Goal: Information Seeking & Learning: Learn about a topic

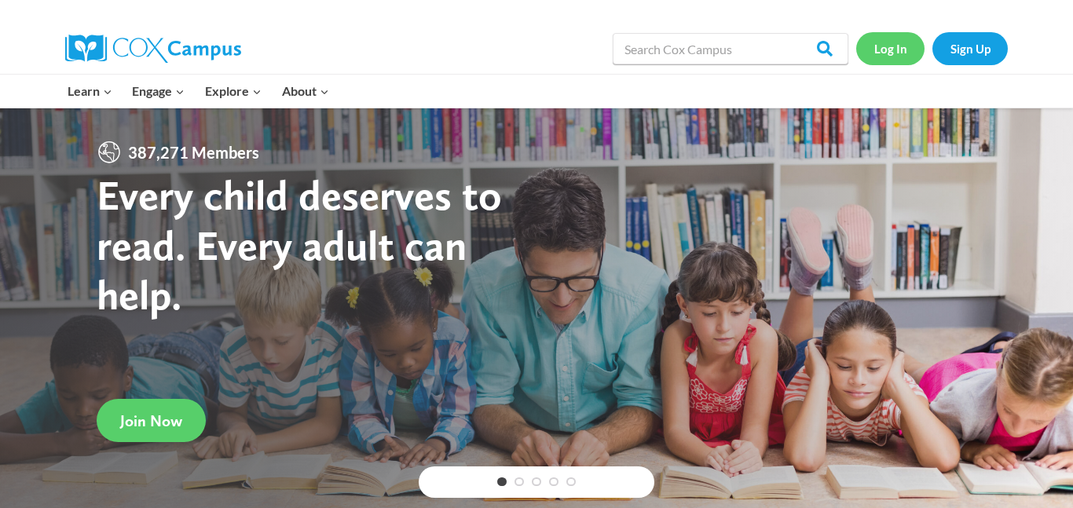
click at [889, 47] on link "Log In" at bounding box center [890, 48] width 68 height 32
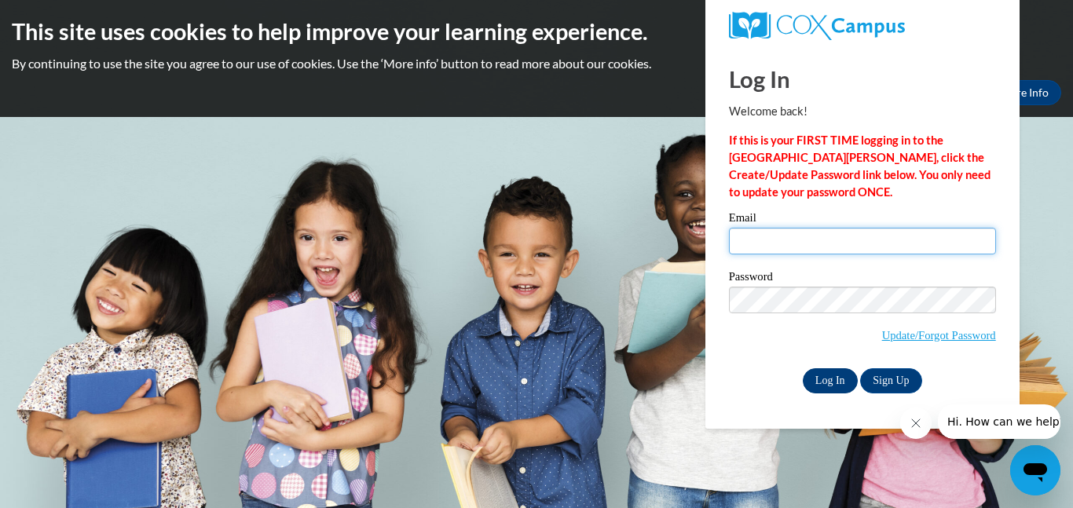
type input "jazzyboss2008@gmail.com"
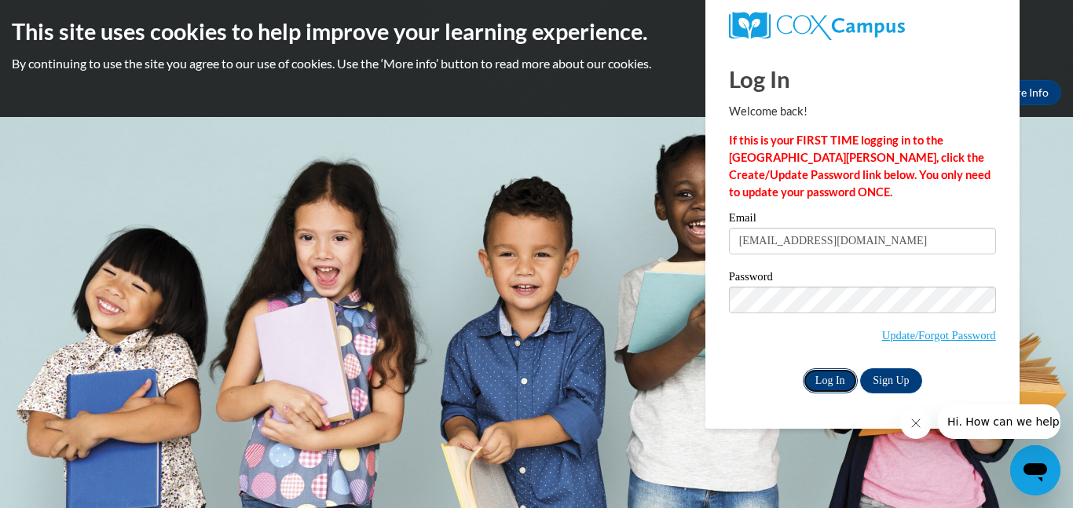
click at [821, 382] on input "Log In" at bounding box center [829, 380] width 55 height 25
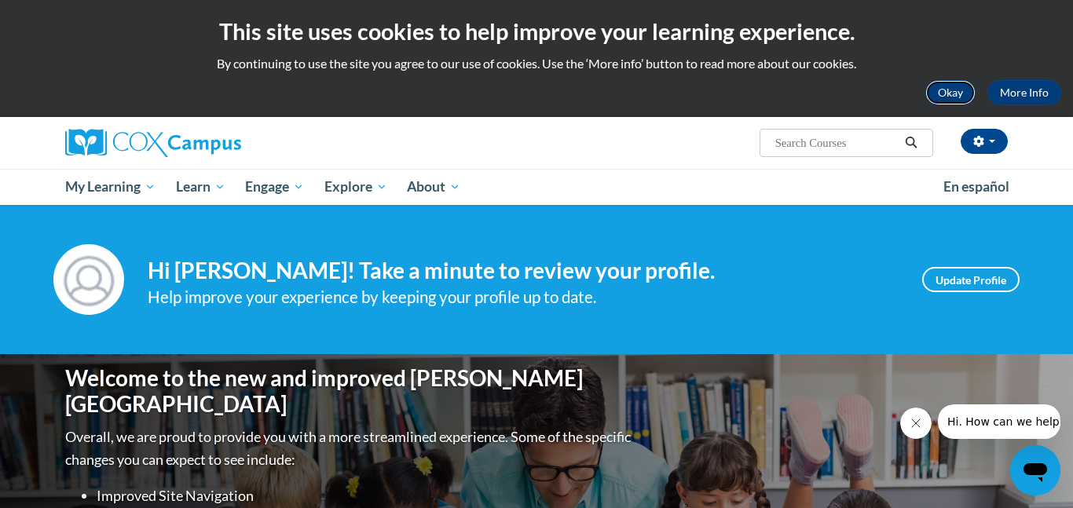
click at [962, 103] on button "Okay" at bounding box center [950, 92] width 50 height 25
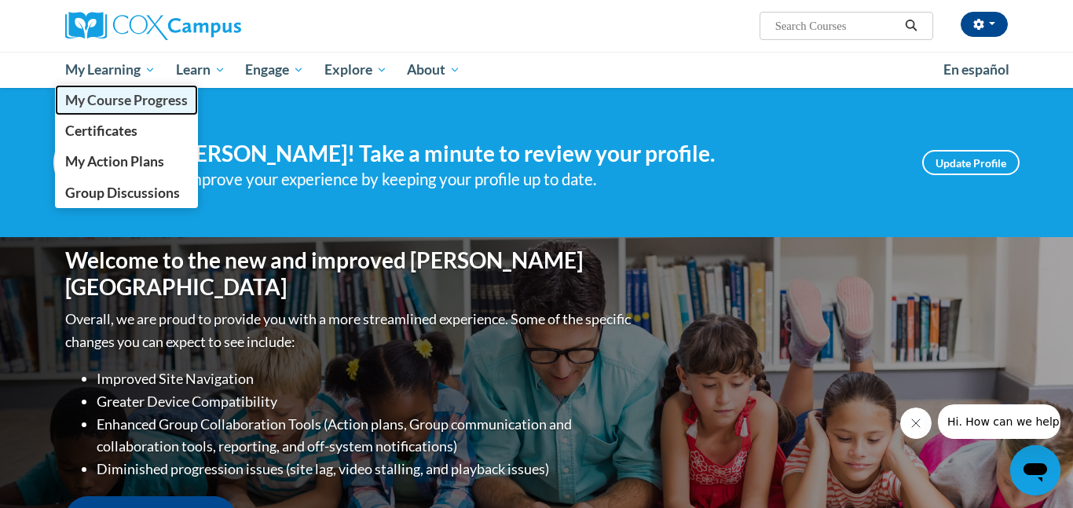
click at [142, 93] on span "My Course Progress" at bounding box center [126, 100] width 122 height 16
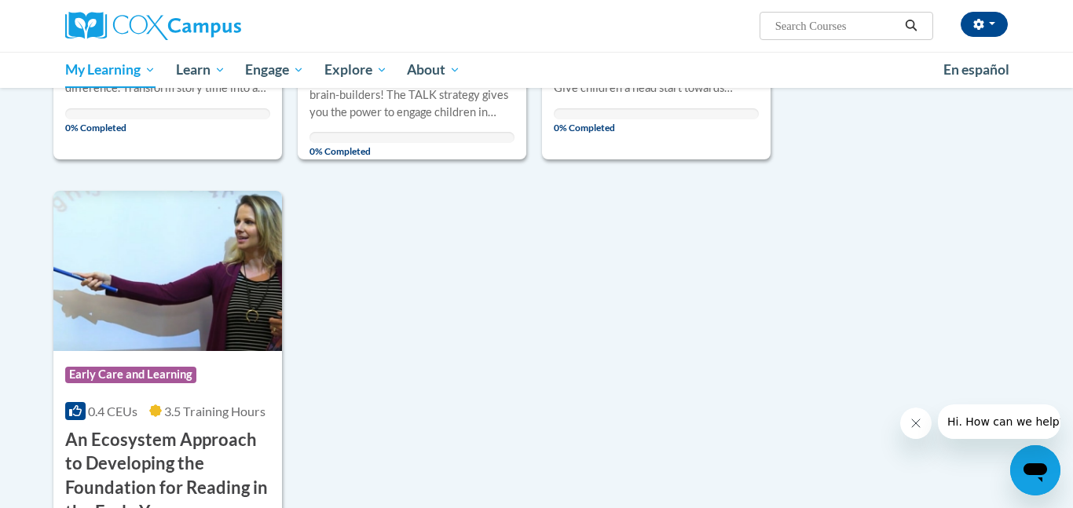
scroll to position [1061, 0]
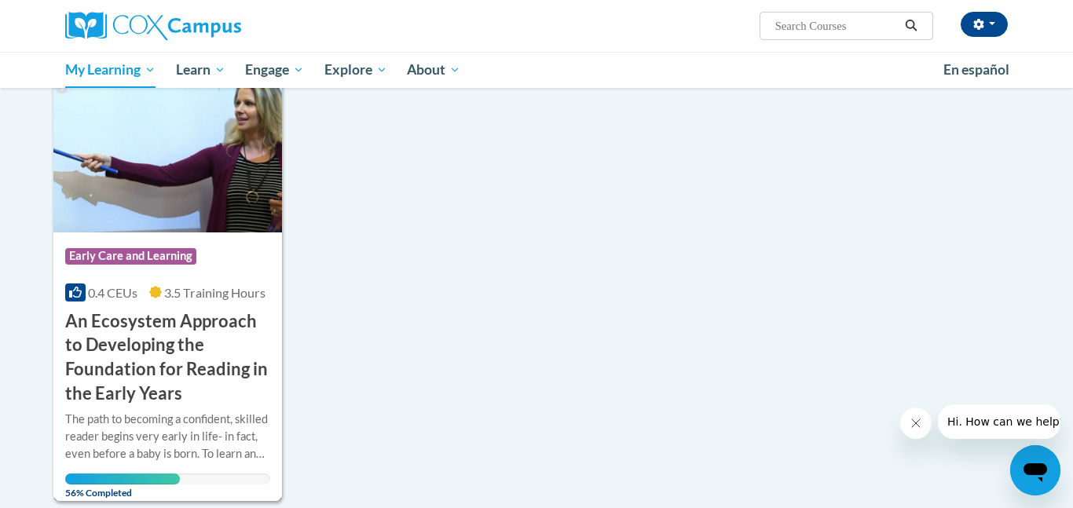
click at [213, 186] on img at bounding box center [167, 152] width 228 height 160
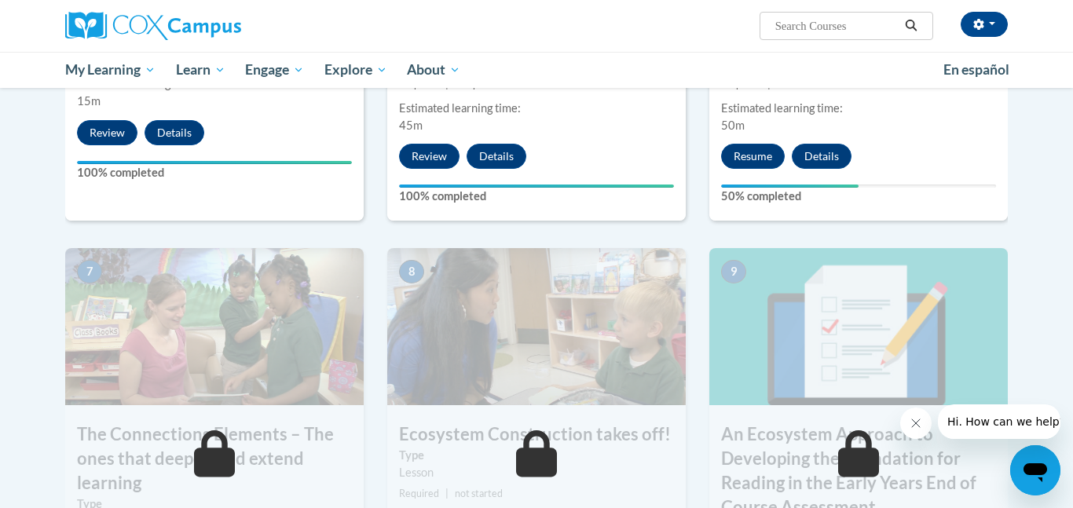
scroll to position [1077, 0]
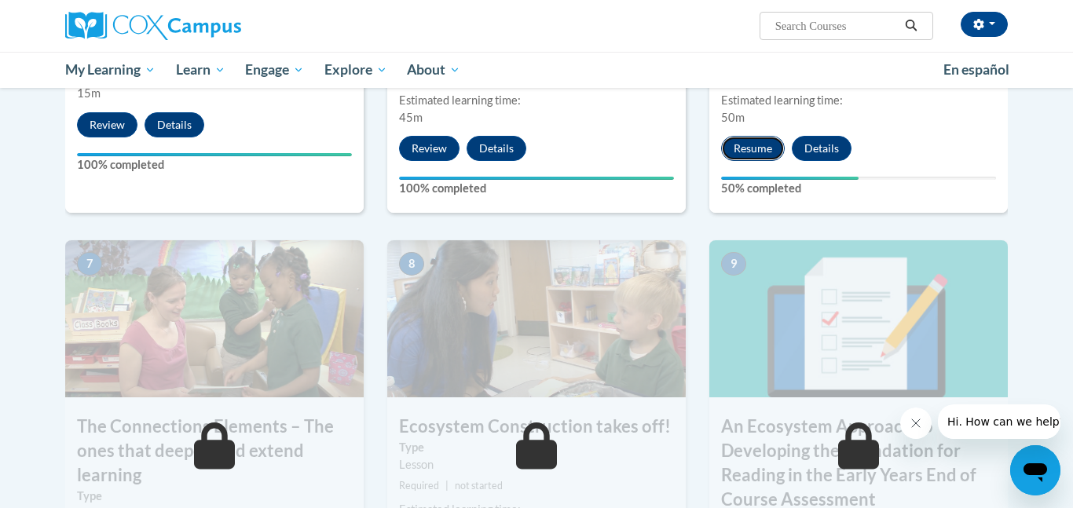
click at [751, 146] on button "Resume" at bounding box center [753, 148] width 64 height 25
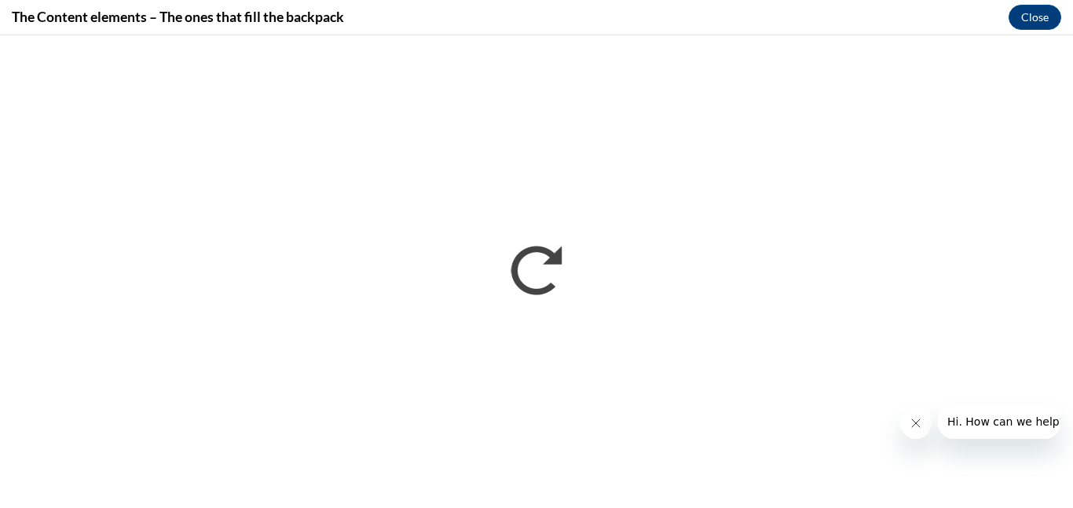
scroll to position [0, 0]
click at [912, 423] on icon "Close message from company" at bounding box center [915, 423] width 13 height 13
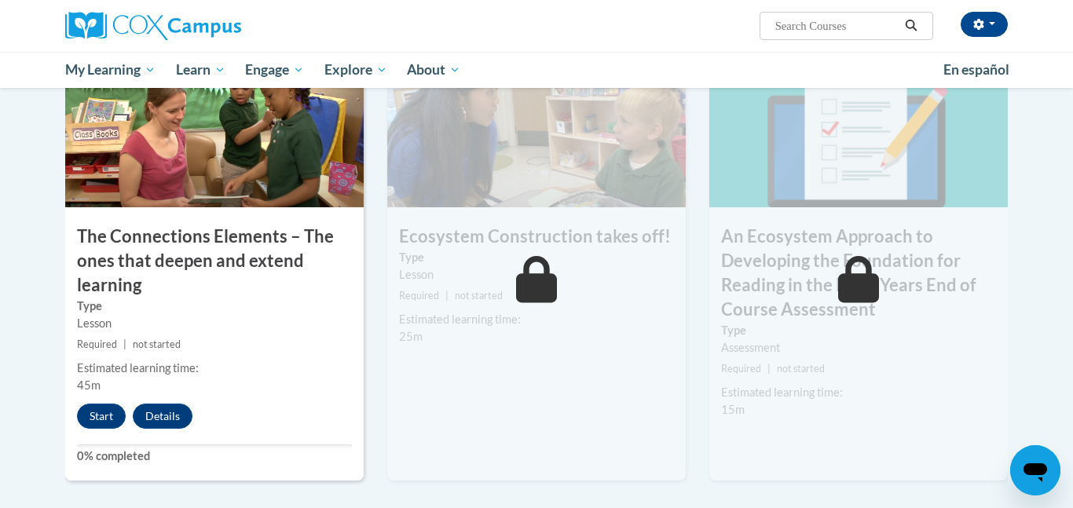
scroll to position [1276, 0]
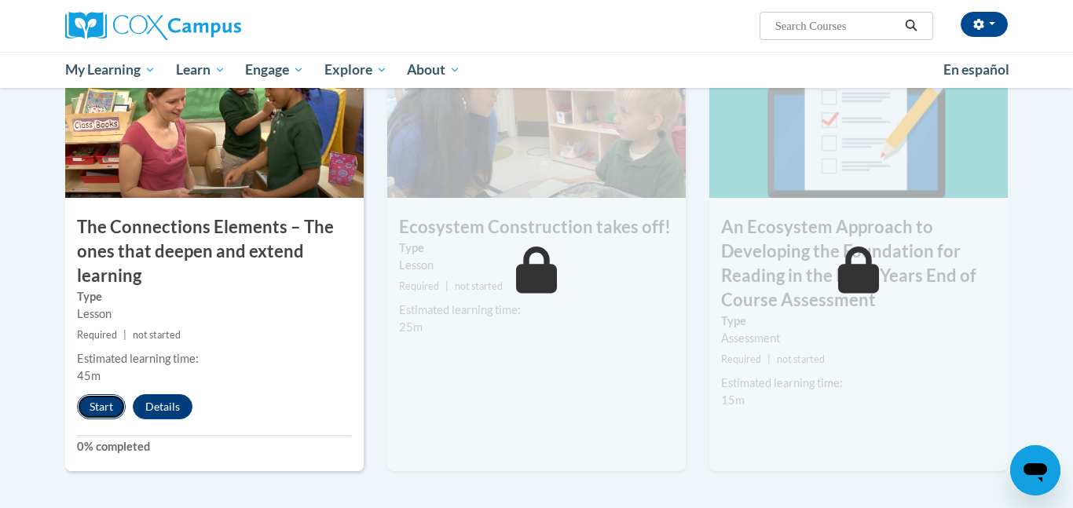
click at [93, 415] on button "Start" at bounding box center [101, 406] width 49 height 25
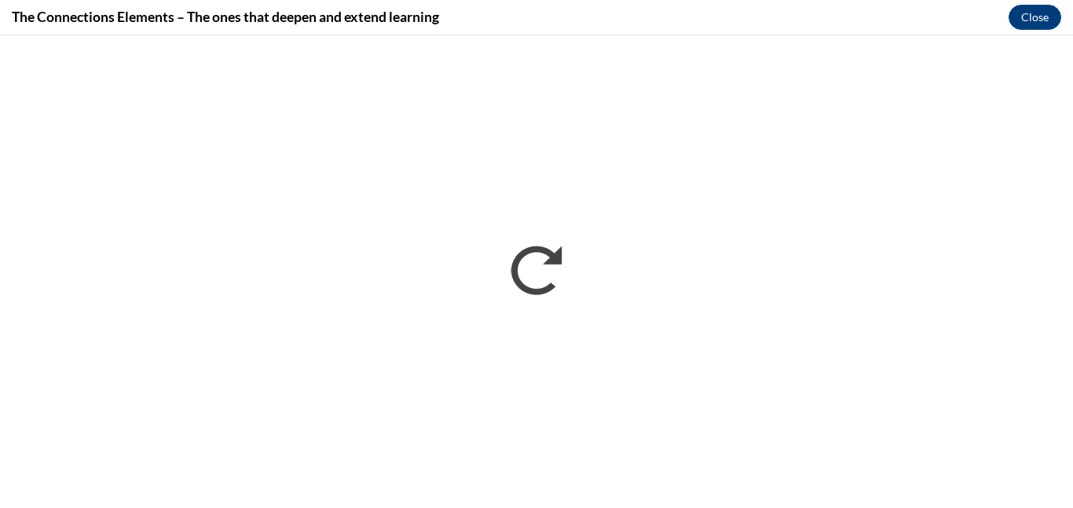
scroll to position [0, 0]
